Goal: Task Accomplishment & Management: Use online tool/utility

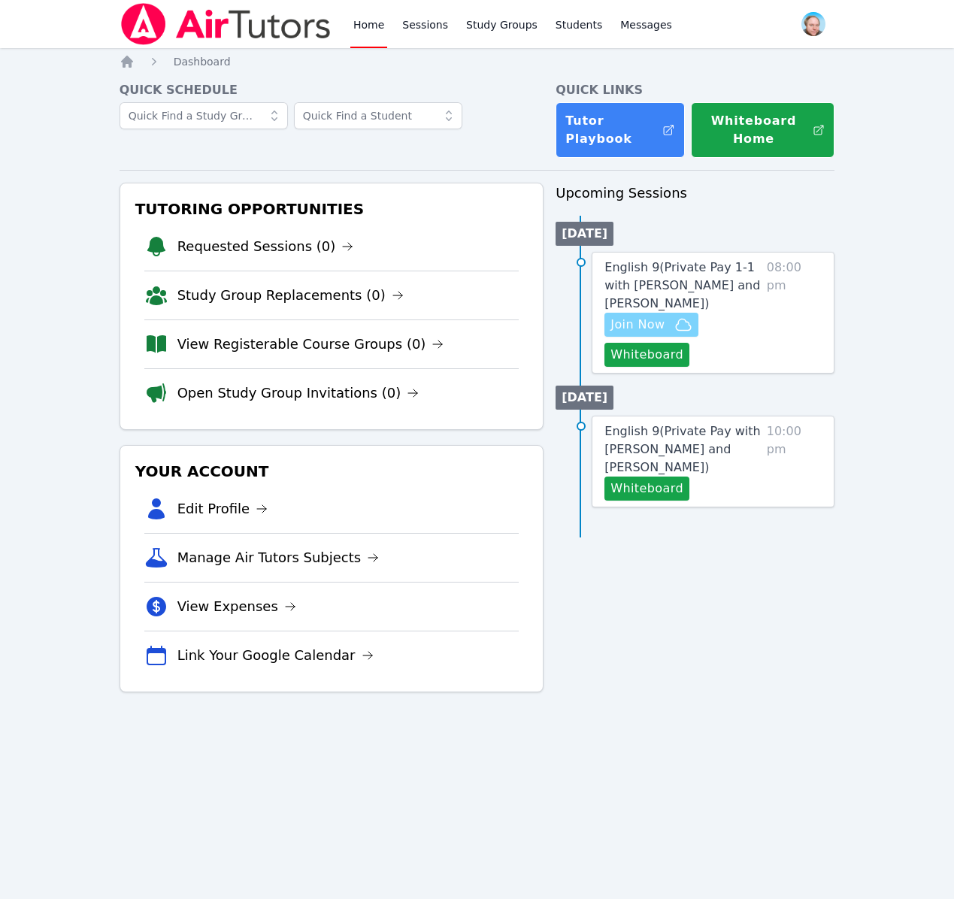
click at [644, 326] on span "Join Now" at bounding box center [638, 325] width 54 height 18
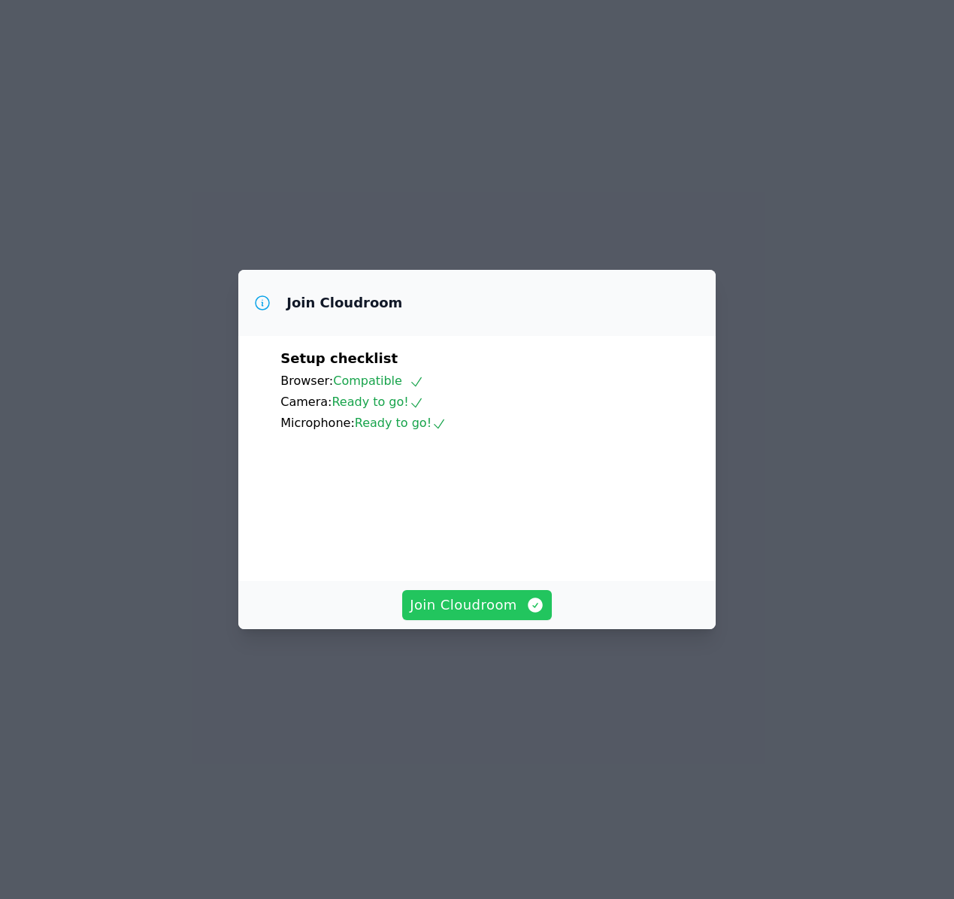
click at [453, 616] on span "Join Cloudroom" at bounding box center [477, 605] width 135 height 21
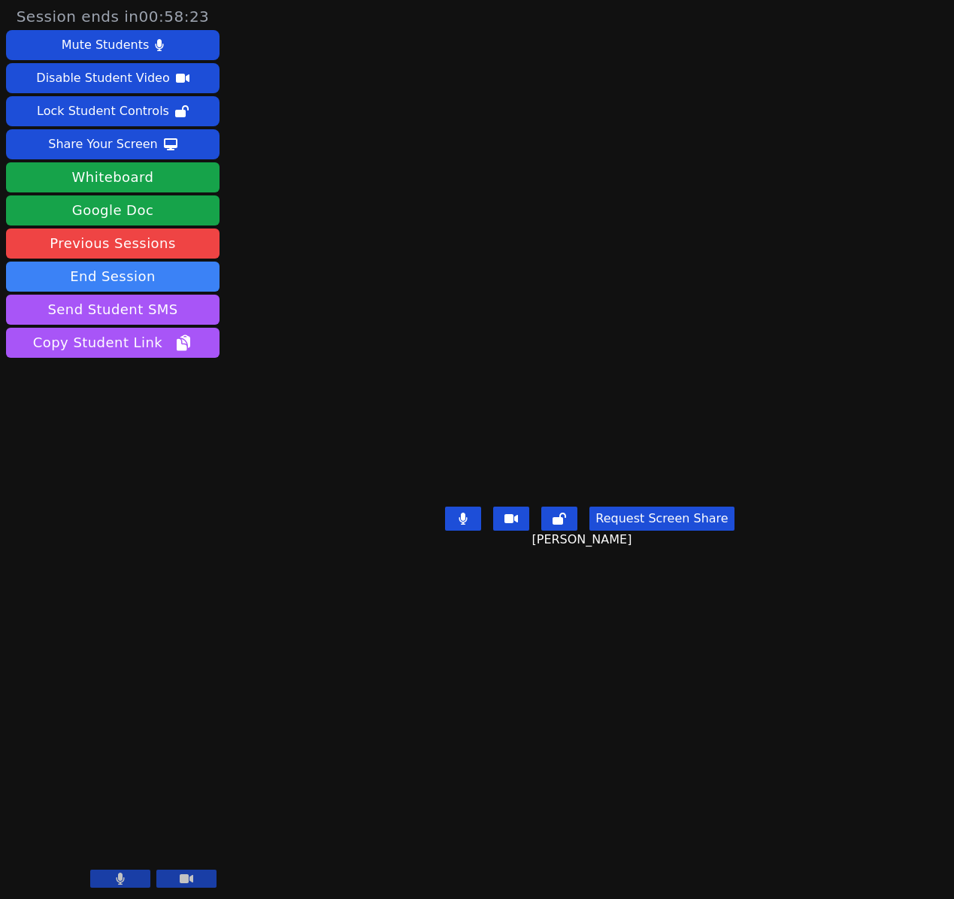
click at [521, 522] on button at bounding box center [511, 519] width 36 height 24
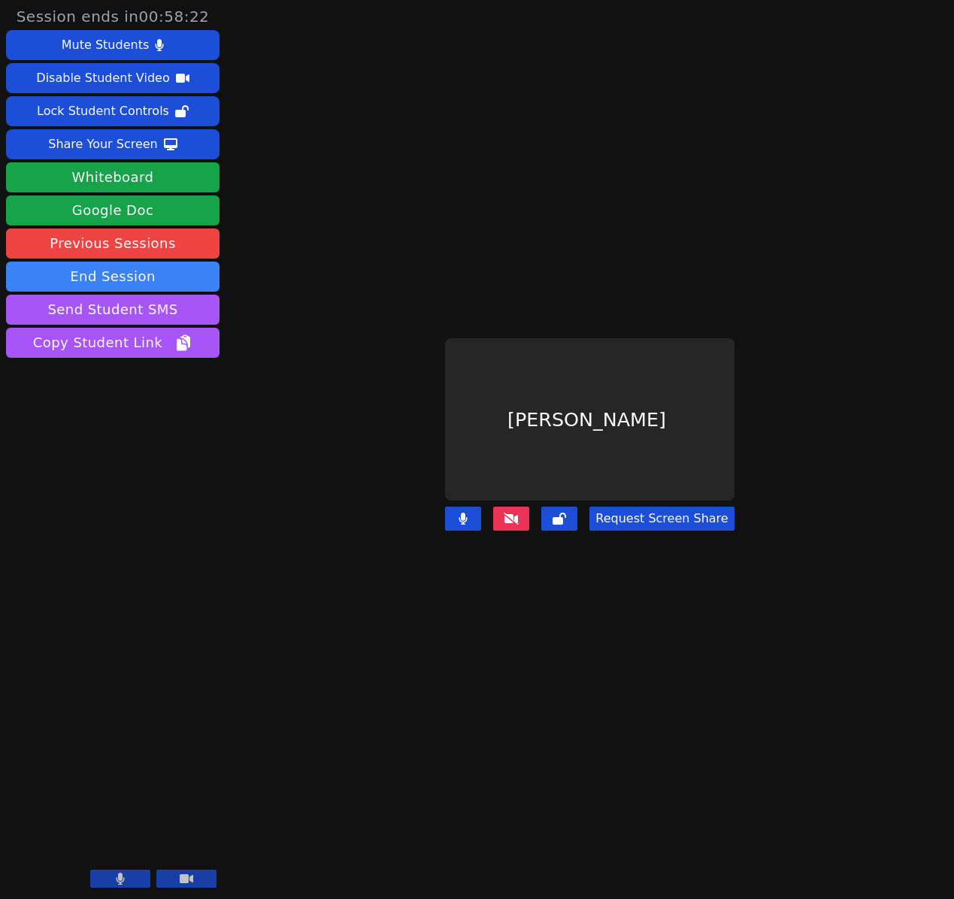
click at [519, 520] on icon at bounding box center [511, 519] width 15 height 12
